Goal: Task Accomplishment & Management: Manage account settings

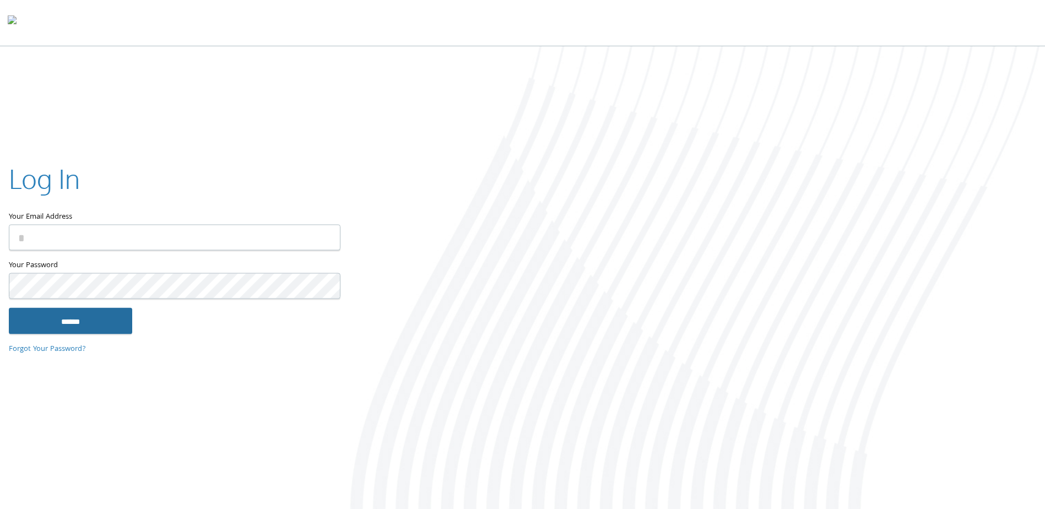
type input "**********"
click at [92, 329] on input "******" at bounding box center [70, 321] width 123 height 26
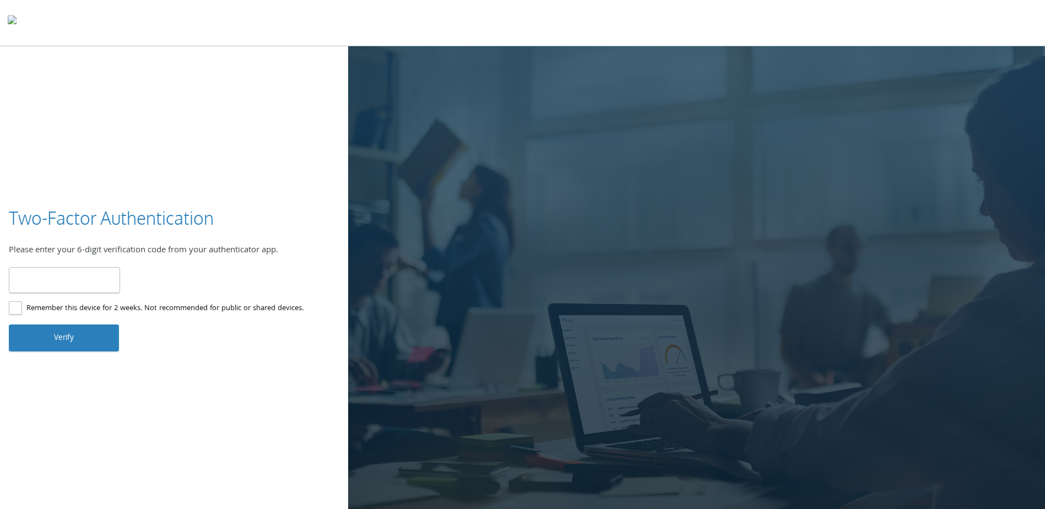
click at [83, 274] on input "number" at bounding box center [64, 280] width 111 height 26
type input "******"
